Goal: Transaction & Acquisition: Book appointment/travel/reservation

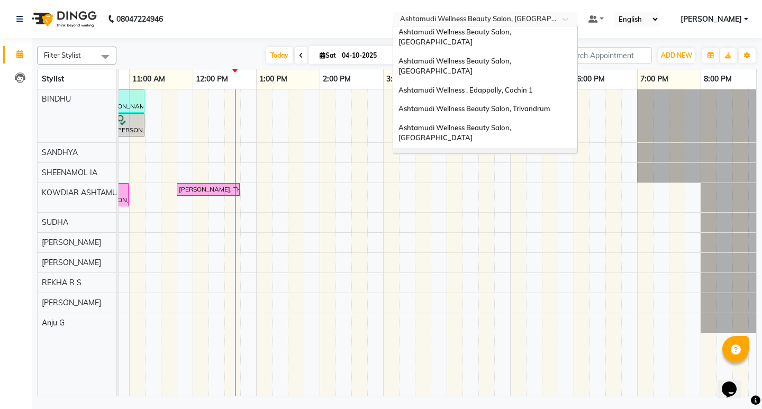
scroll to position [106, 0]
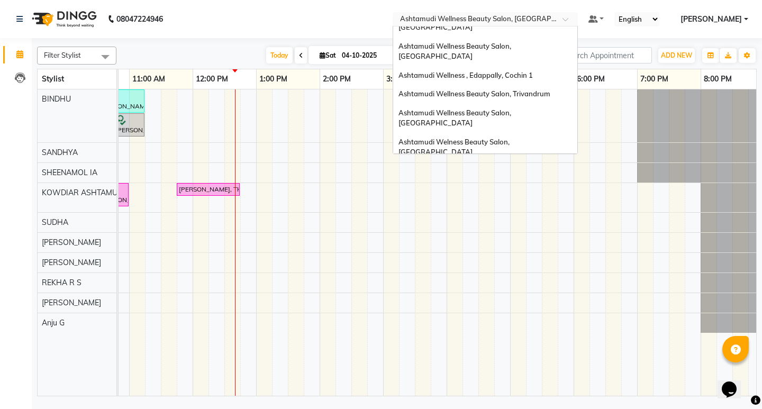
click at [551, 191] on div "Ashtamudi Wellness Beauty Salon, [GEOGRAPHIC_DATA]" at bounding box center [485, 205] width 184 height 29
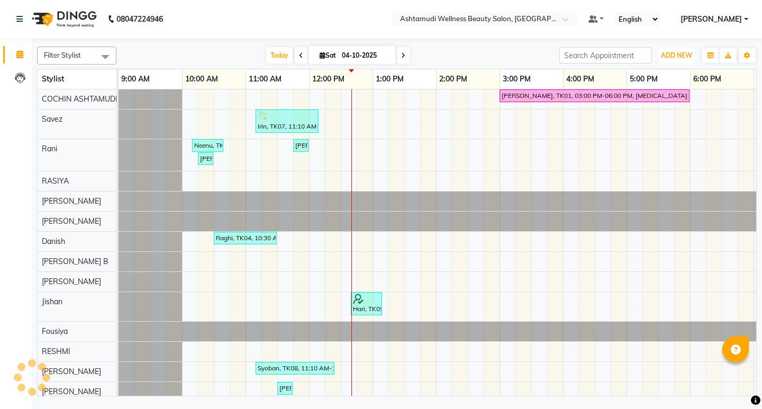
click at [677, 58] on span "ADD NEW" at bounding box center [676, 55] width 31 height 8
click at [673, 54] on span "ADD NEW" at bounding box center [676, 55] width 31 height 8
click at [672, 57] on span "ADD NEW" at bounding box center [676, 55] width 31 height 8
click at [661, 78] on button "Add Appointment" at bounding box center [653, 76] width 84 height 14
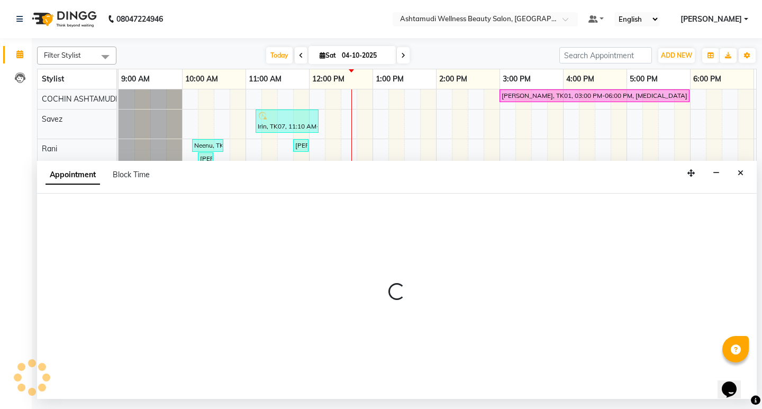
select select "600"
select select "tentative"
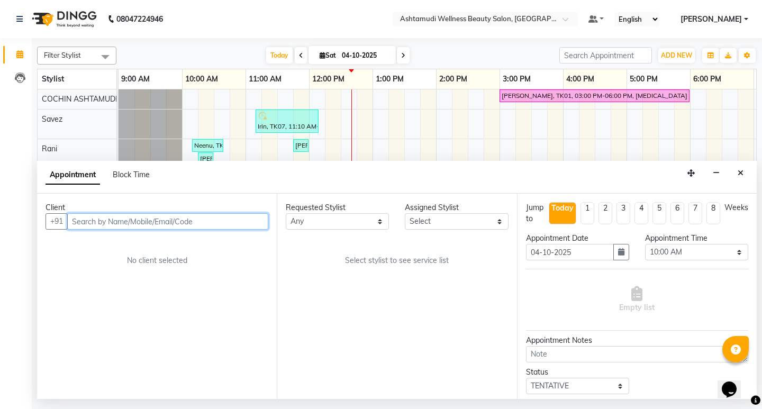
click at [149, 219] on input "text" at bounding box center [167, 221] width 201 height 16
paste input "919645137757"
click at [84, 219] on input "919645137757" at bounding box center [145, 221] width 157 height 16
type input "9645137757"
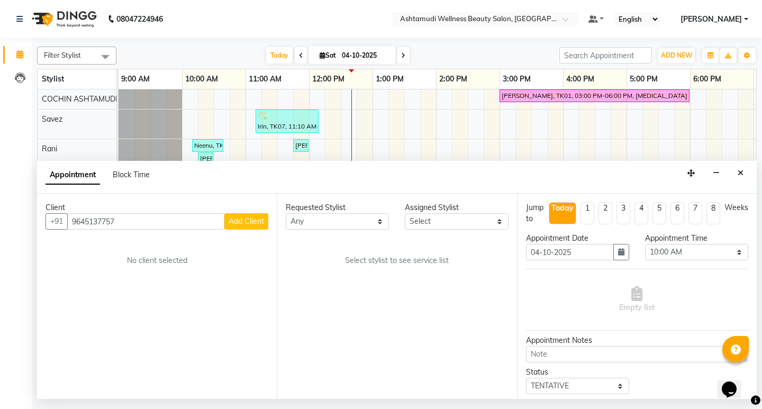
click at [239, 225] on span "Add Client" at bounding box center [246, 221] width 35 height 10
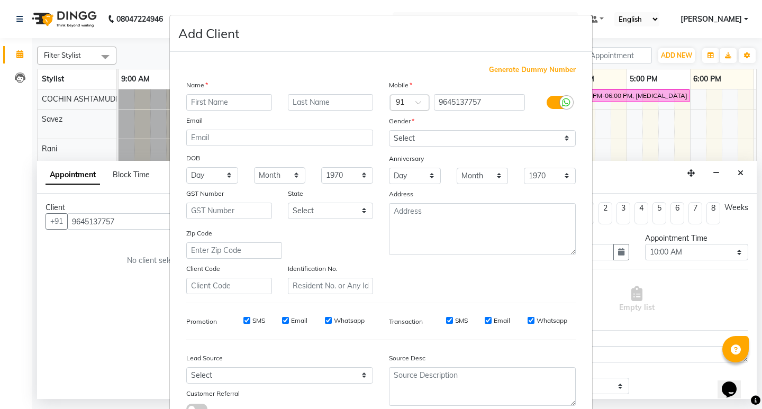
type input "s"
type input "SHALINI"
click at [414, 142] on select "Select [DEMOGRAPHIC_DATA] [DEMOGRAPHIC_DATA] Other Prefer Not To Say" at bounding box center [482, 138] width 187 height 16
select select "[DEMOGRAPHIC_DATA]"
click at [389, 130] on select "Select [DEMOGRAPHIC_DATA] [DEMOGRAPHIC_DATA] Other Prefer Not To Say" at bounding box center [482, 138] width 187 height 16
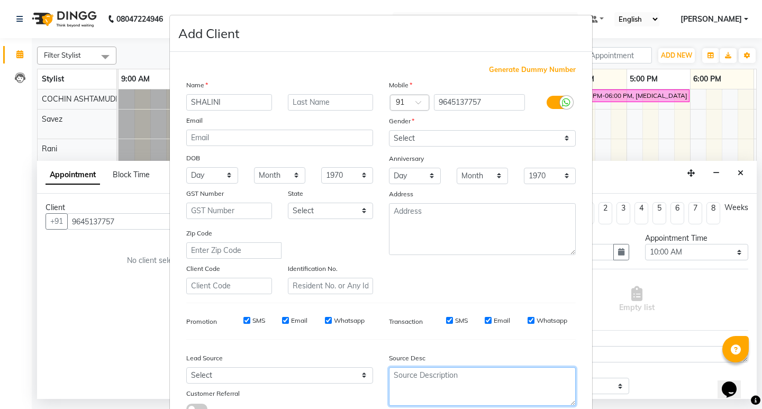
click at [410, 383] on textarea at bounding box center [482, 386] width 187 height 39
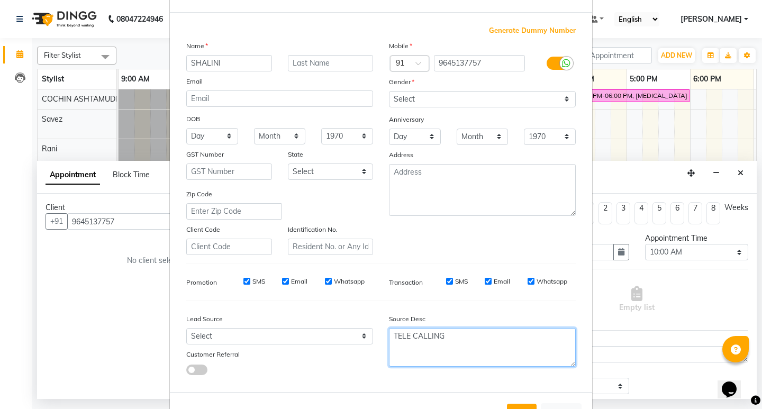
scroll to position [79, 0]
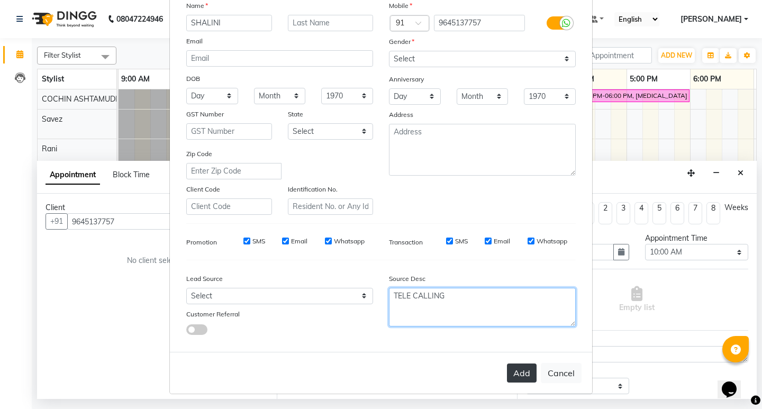
type textarea "TELE CALLING"
click at [516, 376] on button "Add" at bounding box center [522, 373] width 30 height 19
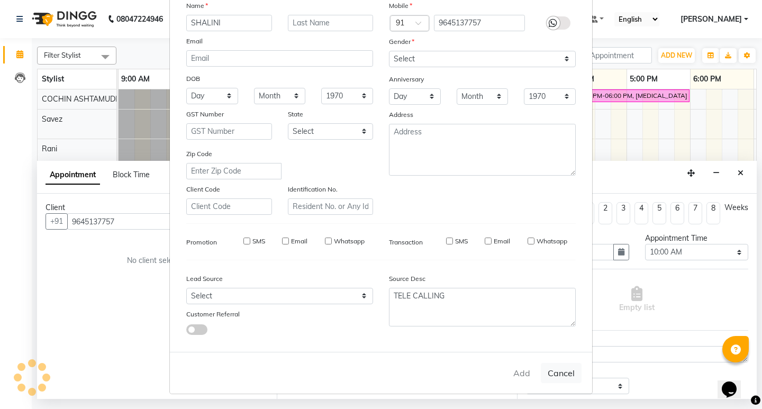
type input "96******57"
select select
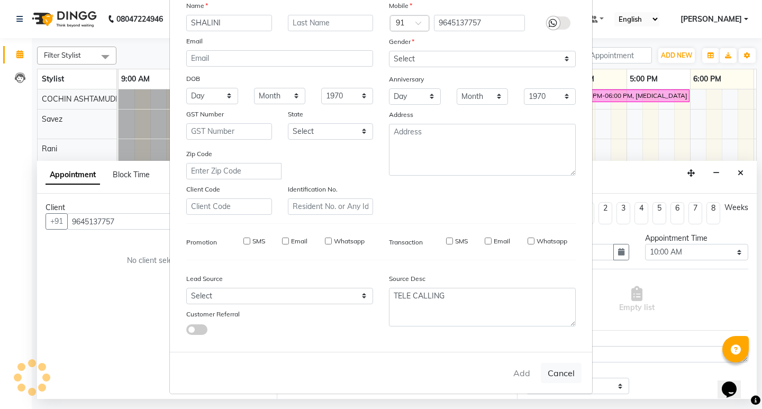
select select
checkbox input "false"
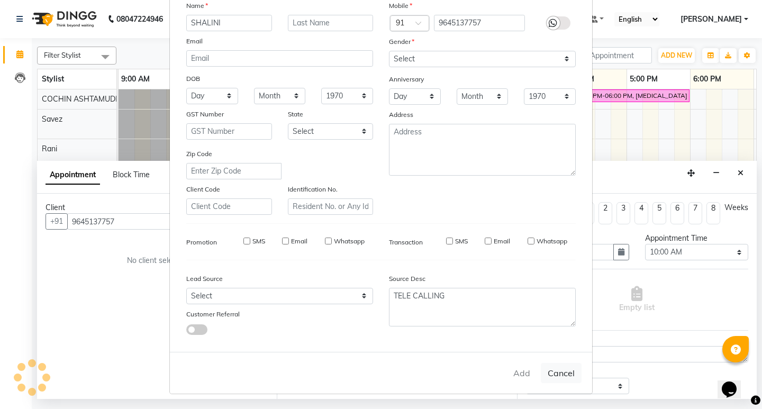
checkbox input "false"
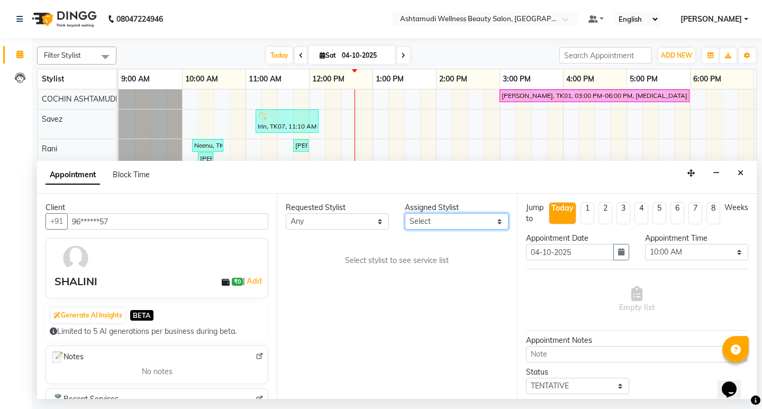
click at [471, 227] on select "Select [PERSON_NAME](URAJ) [PERSON_NAME] COCHIN ASHTAMUDI [DEMOGRAPHIC_DATA] Fo…" at bounding box center [456, 221] width 103 height 16
select select "27313"
click at [405, 213] on select "Select [PERSON_NAME](URAJ) [PERSON_NAME] COCHIN ASHTAMUDI [DEMOGRAPHIC_DATA] Fo…" at bounding box center [456, 221] width 103 height 16
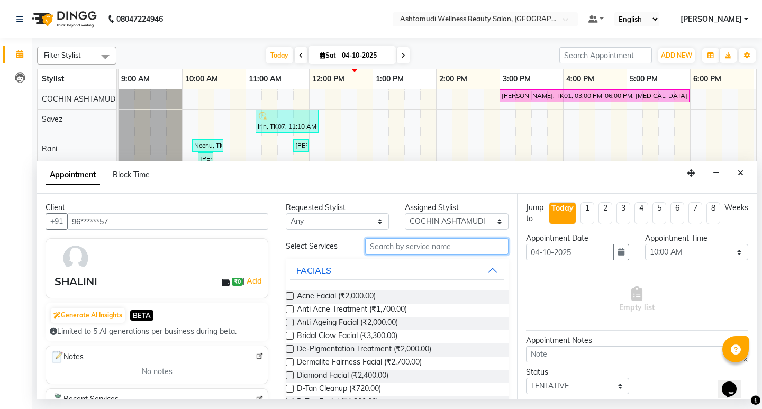
click at [406, 250] on input "text" at bounding box center [436, 246] width 143 height 16
type input "O"
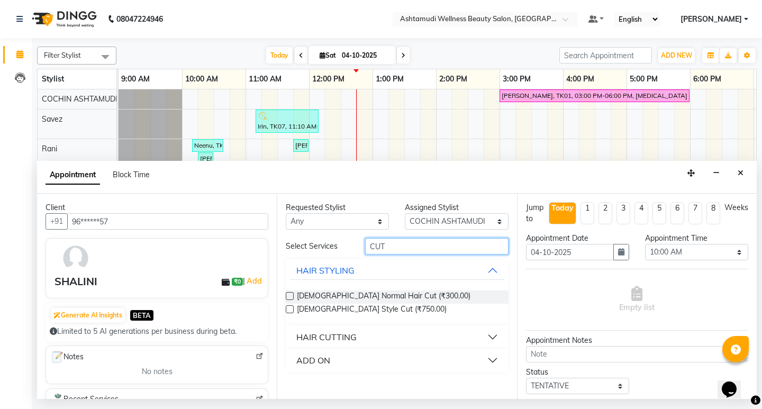
type input "CUT"
click at [350, 336] on div "HAIR CUTTING" at bounding box center [326, 337] width 60 height 13
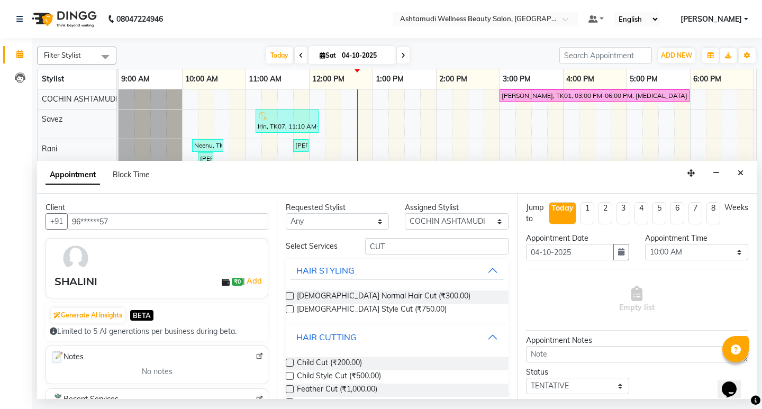
scroll to position [53, 0]
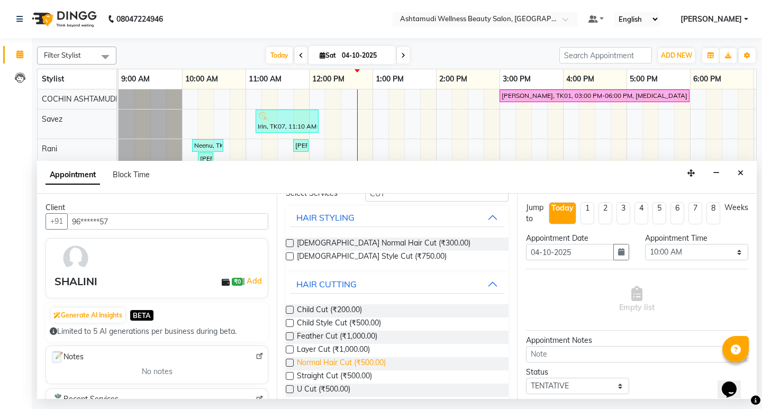
click at [369, 365] on span "Normal Hair Cut (₹500.00)" at bounding box center [341, 363] width 89 height 13
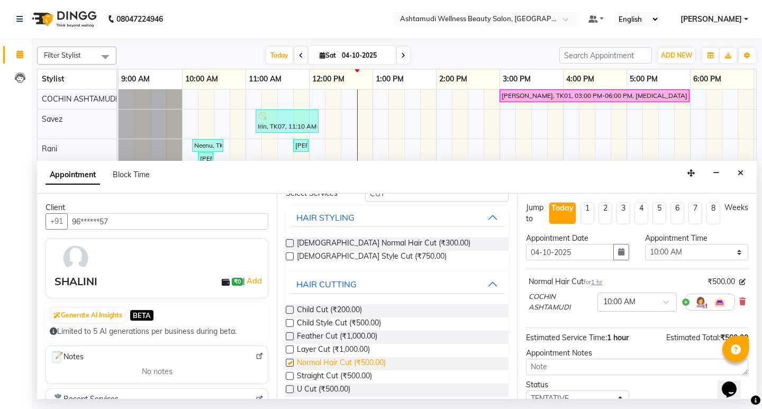
checkbox input "false"
click at [707, 248] on select "Select 10:00 AM 10:15 AM 10:30 AM 10:45 AM 11:00 AM 11:15 AM 11:30 AM 11:45 AM …" at bounding box center [696, 252] width 103 height 16
select select "900"
click at [645, 244] on select "Select 10:00 AM 10:15 AM 10:30 AM 10:45 AM 11:00 AM 11:15 AM 11:30 AM 11:45 AM …" at bounding box center [696, 252] width 103 height 16
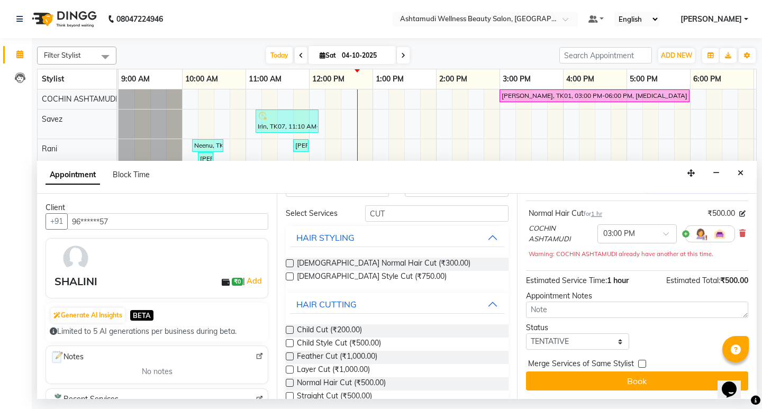
scroll to position [0, 0]
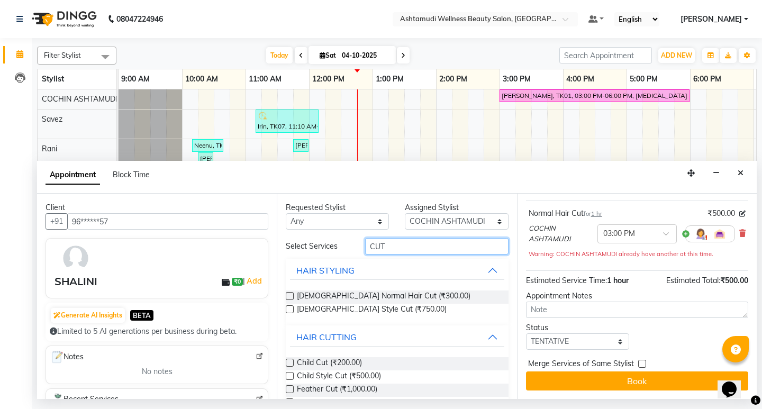
drag, startPoint x: 398, startPoint y: 247, endPoint x: 341, endPoint y: 249, distance: 56.7
click at [341, 250] on div "Select Services CUT" at bounding box center [397, 246] width 238 height 16
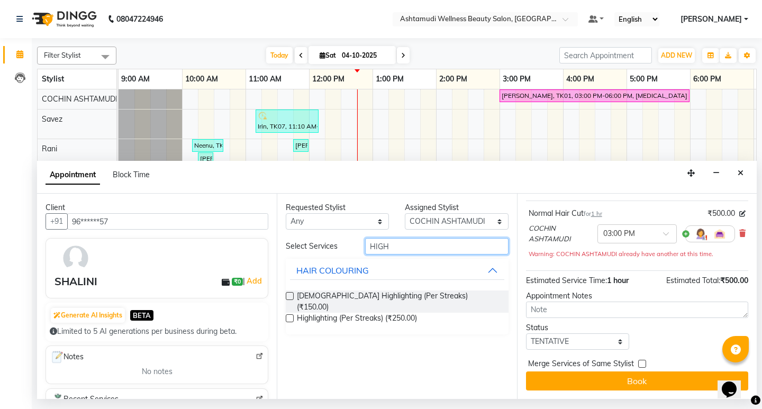
type input "HIGH"
click at [375, 313] on span "Highlighting (Per Streaks) (₹250.00)" at bounding box center [357, 319] width 120 height 13
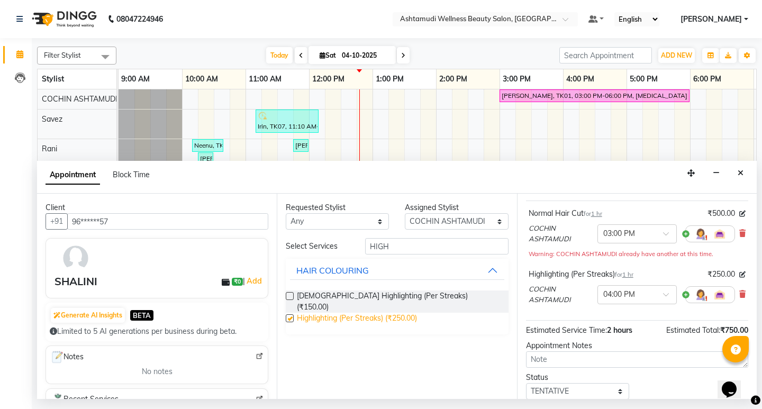
checkbox input "false"
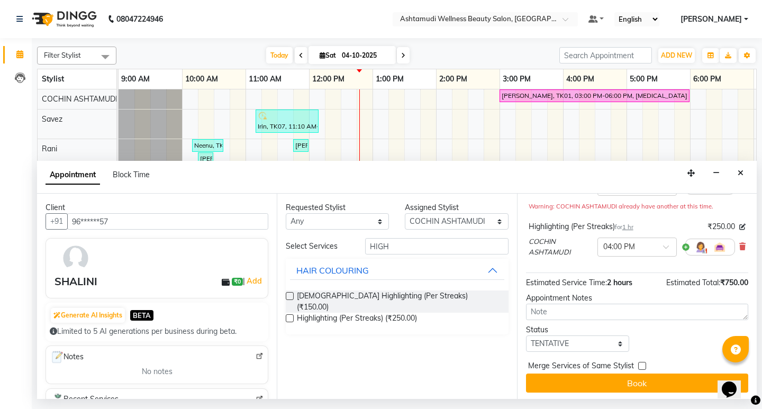
scroll to position [118, 0]
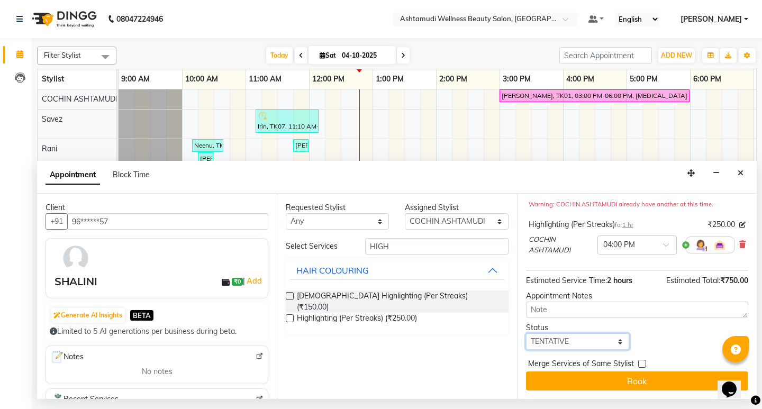
click at [578, 344] on select "Select TENTATIVE CONFIRM CHECK-IN UPCOMING" at bounding box center [577, 341] width 103 height 16
select select "confirm booking"
click at [526, 333] on select "Select TENTATIVE CONFIRM CHECK-IN UPCOMING" at bounding box center [577, 341] width 103 height 16
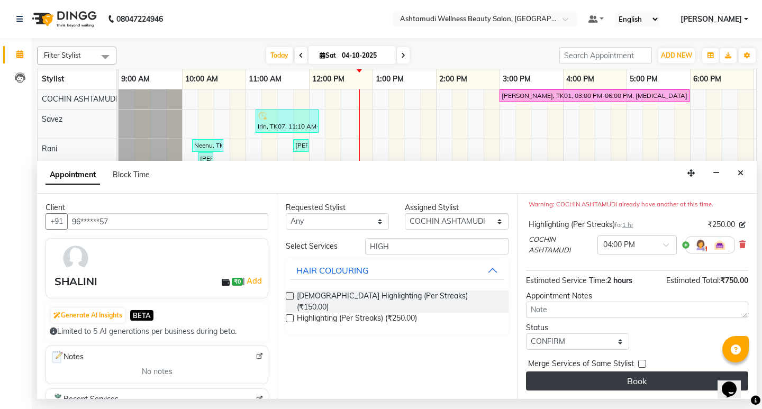
click at [640, 384] on button "Book" at bounding box center [637, 381] width 222 height 19
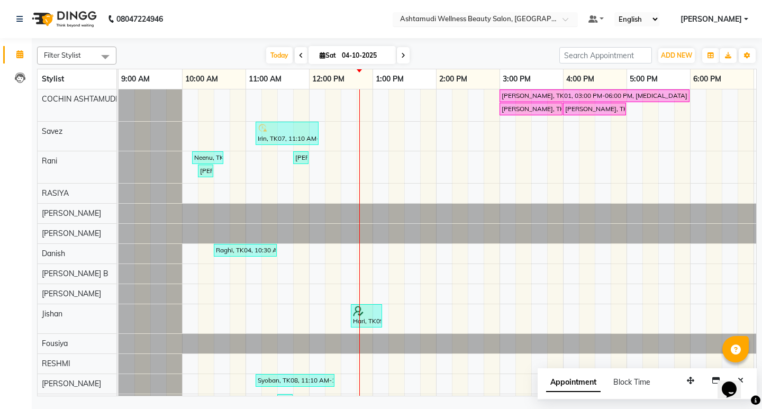
click at [550, 19] on input "text" at bounding box center [474, 20] width 153 height 11
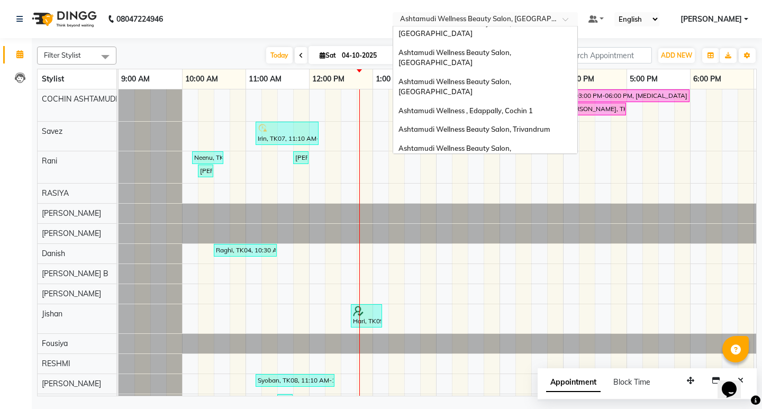
scroll to position [59, 0]
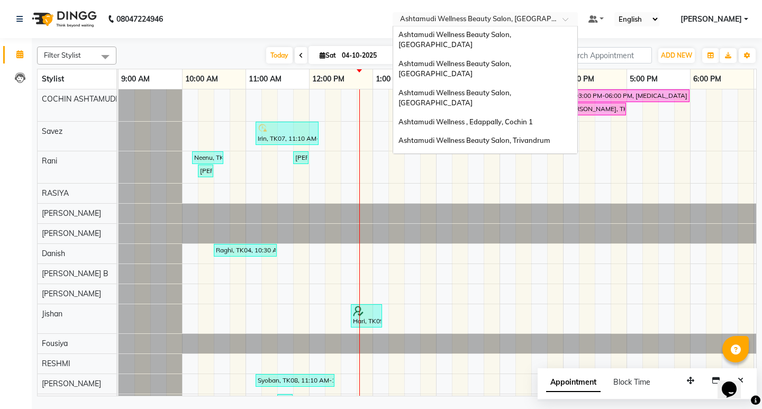
click at [511, 184] on span "Ashtamudi Welness Beauty Salon, [GEOGRAPHIC_DATA]" at bounding box center [455, 193] width 113 height 19
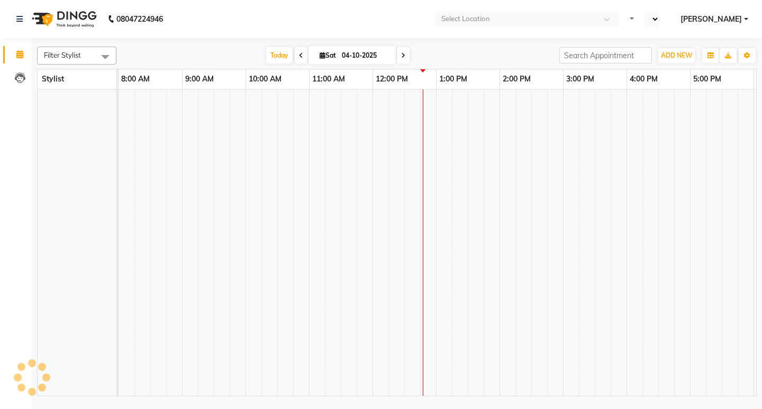
select select "en"
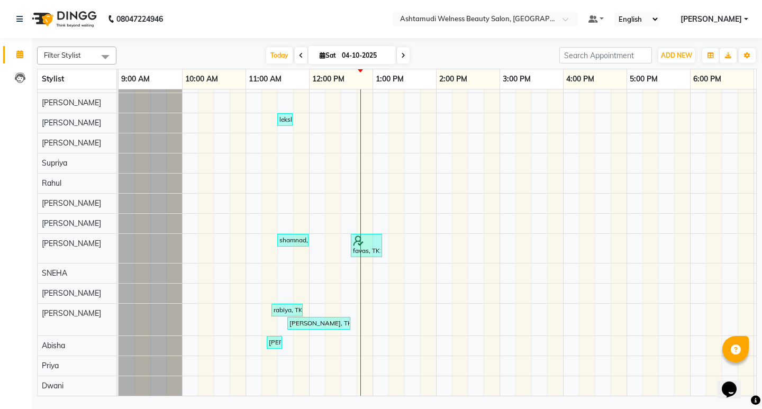
click at [299, 58] on icon at bounding box center [301, 55] width 4 height 6
type input "03-10-2025"
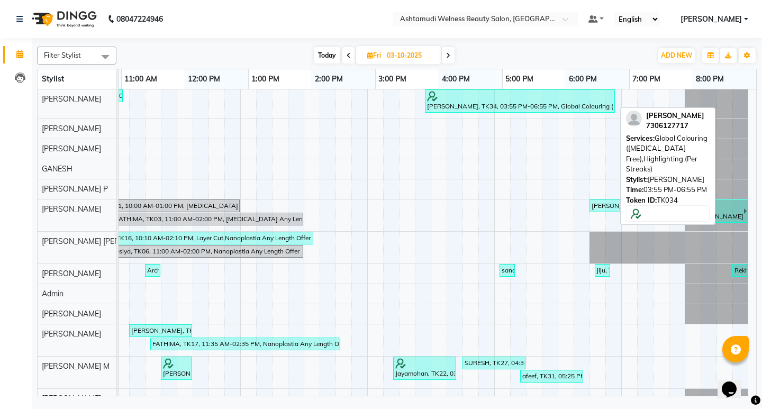
click at [453, 102] on div "Gopika, TK34, 03:55 PM-06:55 PM, Global Colouring (Ammonia Free),Highlighting (…" at bounding box center [520, 101] width 188 height 20
select select "3"
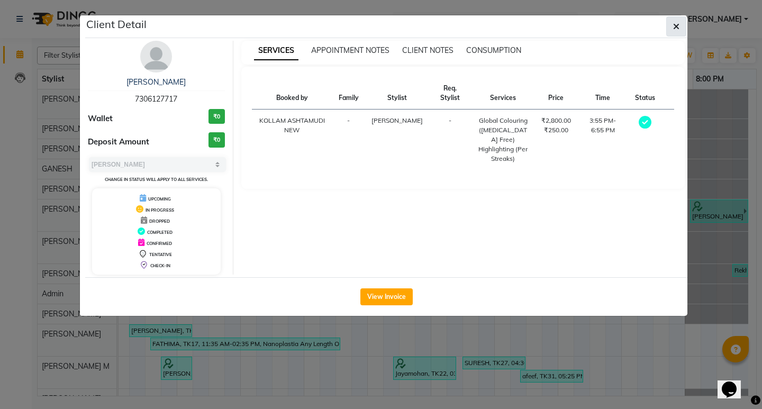
click at [674, 26] on icon "button" at bounding box center [676, 26] width 6 height 8
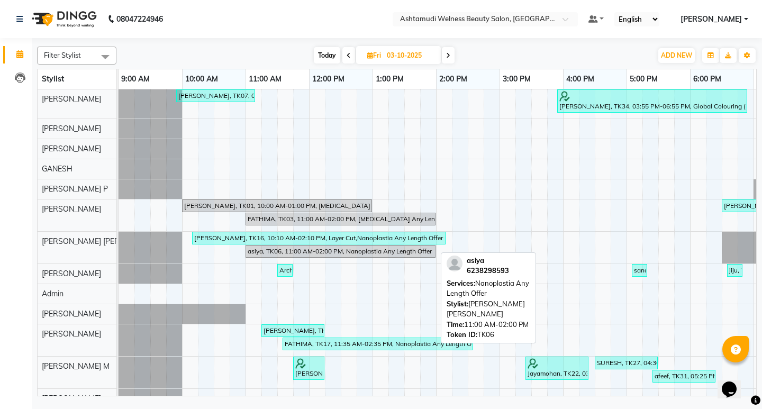
click at [304, 252] on div "asiya, TK06, 11:00 AM-02:00 PM, Nanoplastia Any Length Offer" at bounding box center [341, 252] width 188 height 10
select select "3"
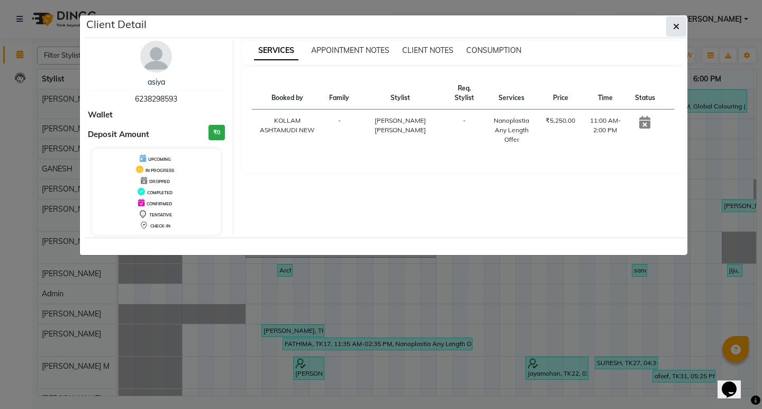
click at [671, 22] on button "button" at bounding box center [676, 26] width 20 height 20
